Goal: Transaction & Acquisition: Purchase product/service

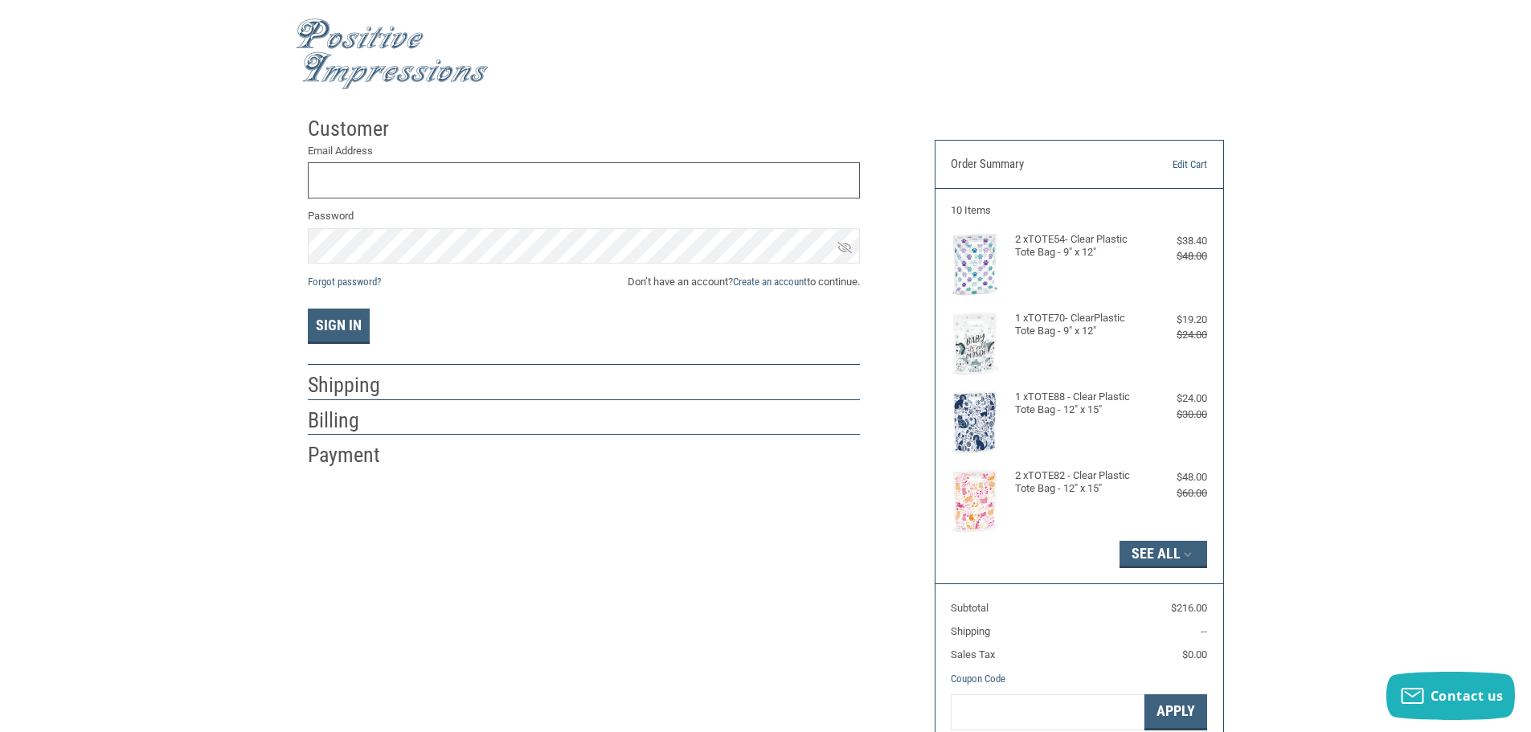
type input "GCAH10@GMAIL.COM"
click at [333, 307] on div "Email Address GCAH10@GMAIL.COM Password Forgot password? Don’t have an account?…" at bounding box center [584, 244] width 552 height 202
click at [346, 325] on button "Sign In" at bounding box center [339, 326] width 62 height 35
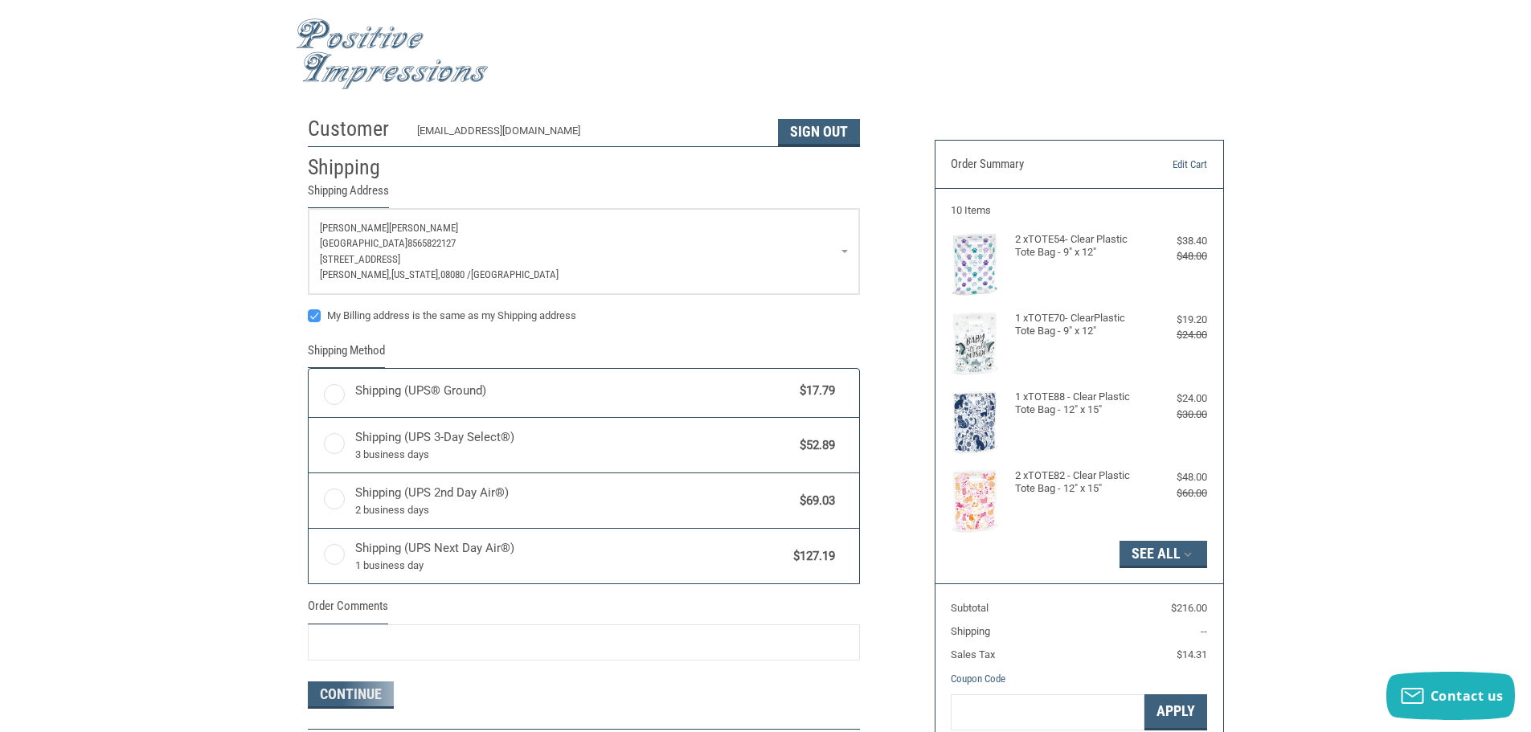
radio input "true"
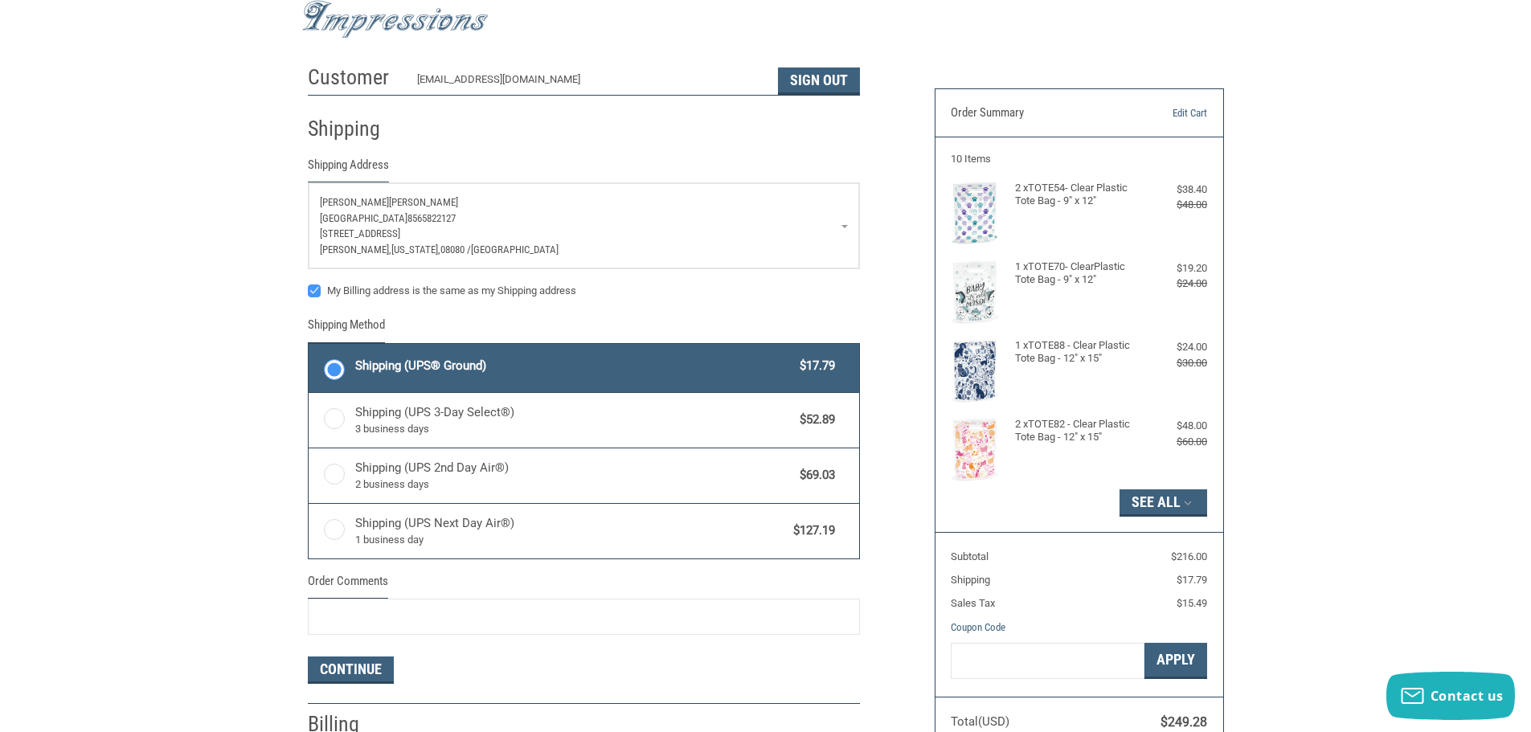
scroll to position [80, 0]
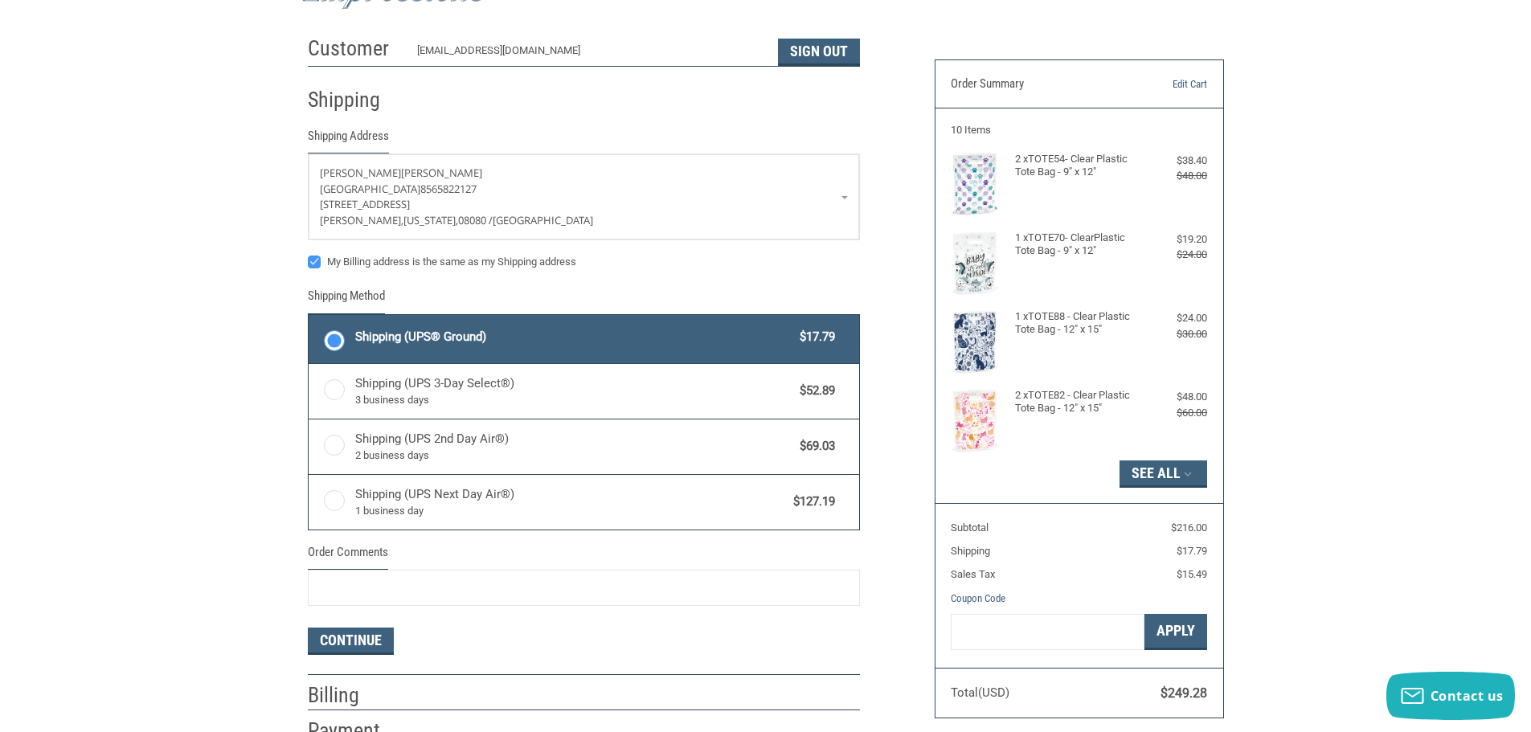
click at [714, 339] on span "Shipping (UPS® Ground)" at bounding box center [573, 337] width 437 height 18
click at [309, 317] on input "Shipping (UPS® Ground) $17.79" at bounding box center [309, 317] width 1 height 1
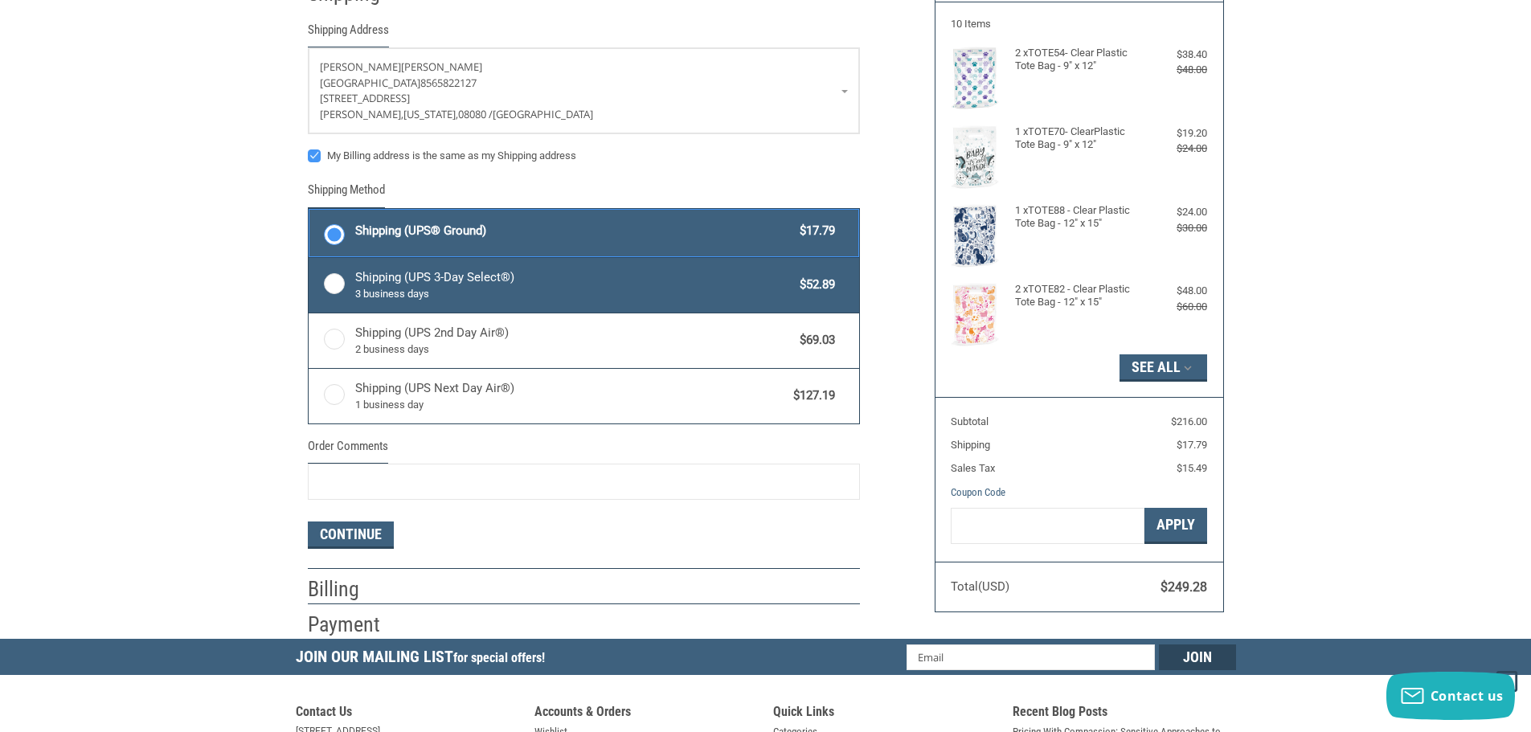
scroll to position [321, 0]
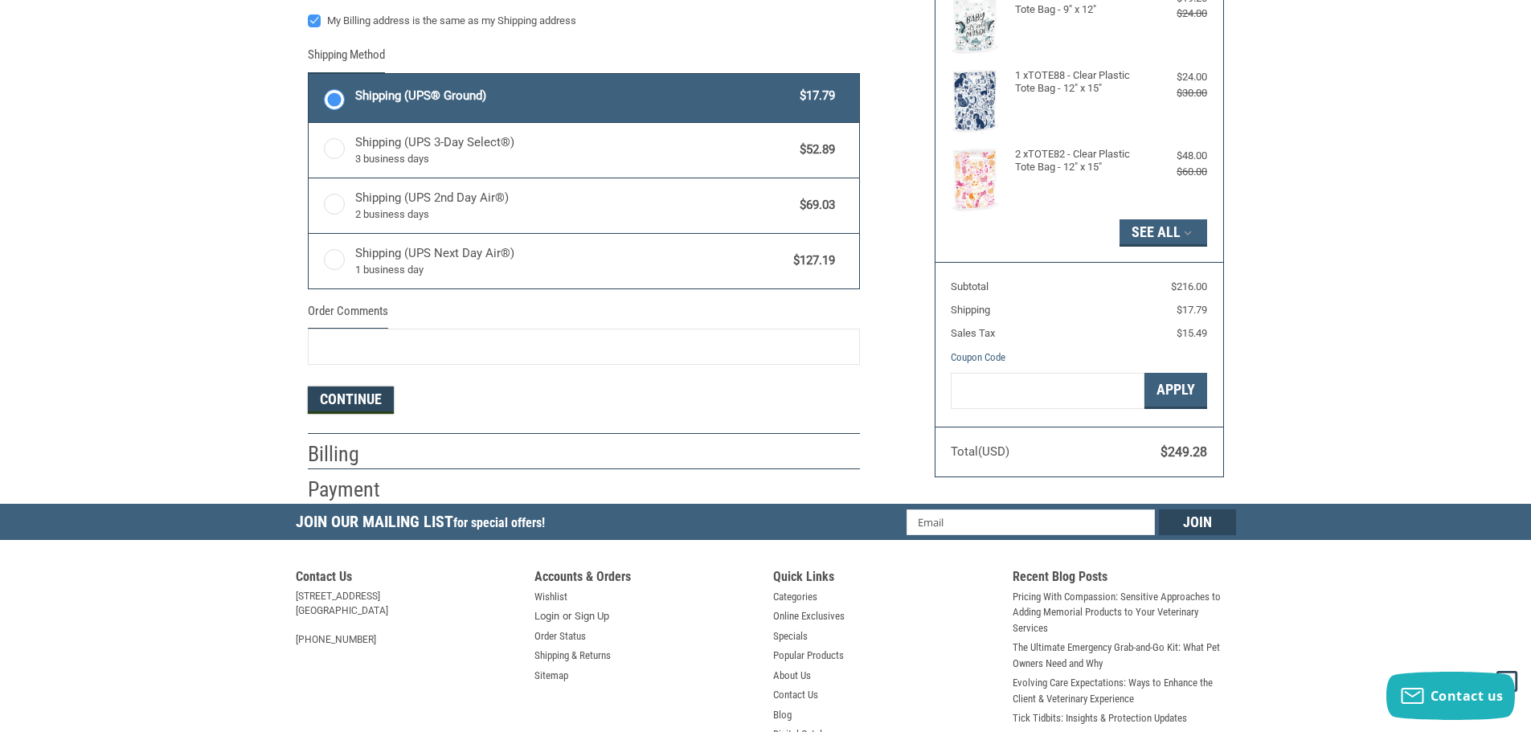
click at [366, 399] on button "Continue" at bounding box center [351, 399] width 86 height 27
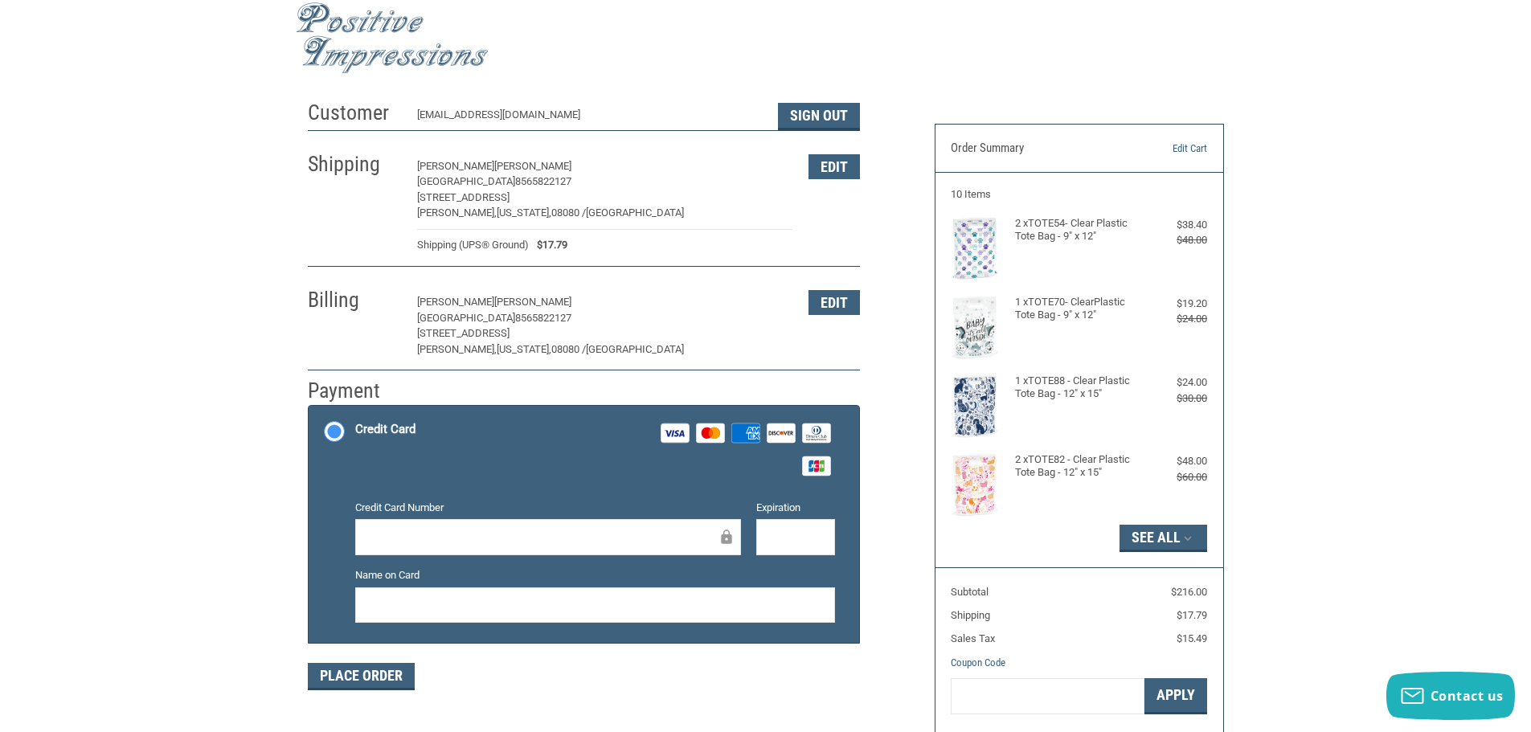
scroll to position [0, 0]
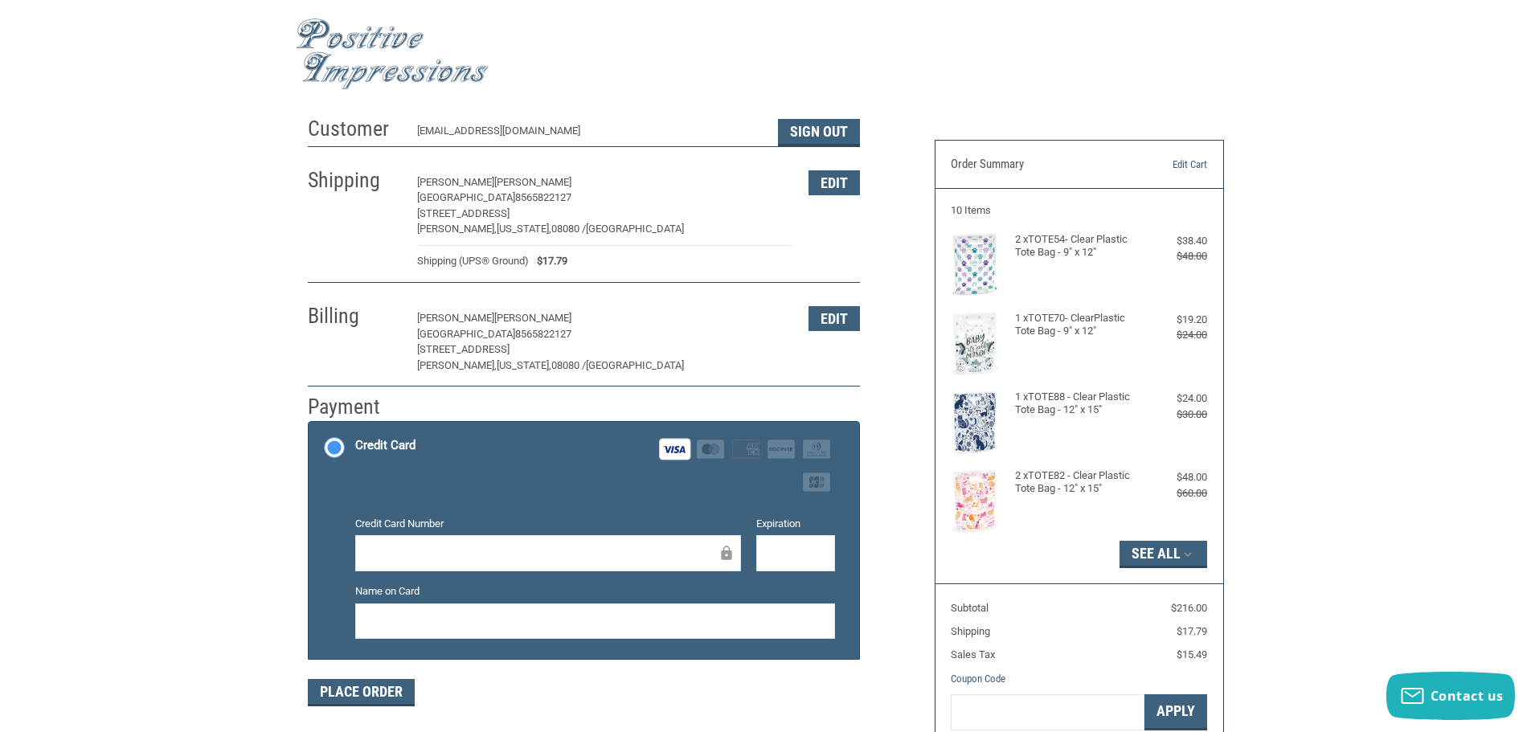
click at [507, 632] on div at bounding box center [595, 621] width 480 height 36
click at [346, 687] on button "Place Order" at bounding box center [361, 692] width 107 height 27
